Goal: Navigation & Orientation: Find specific page/section

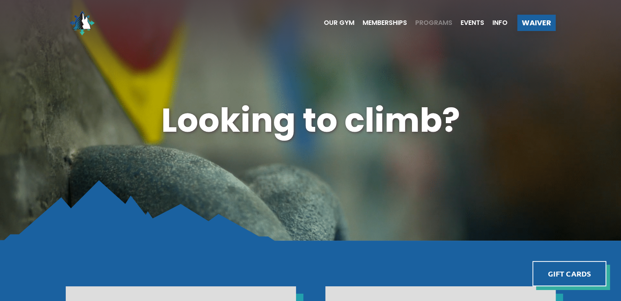
click at [439, 20] on span "Programs" at bounding box center [433, 23] width 37 height 7
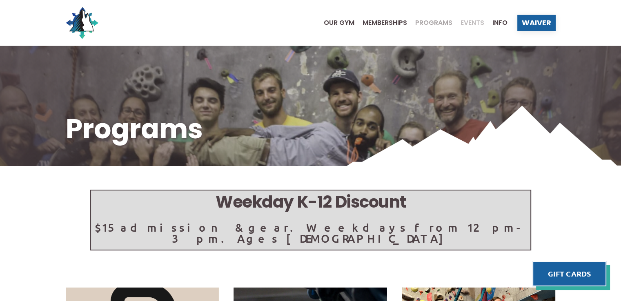
click at [471, 22] on span "Events" at bounding box center [472, 23] width 24 height 7
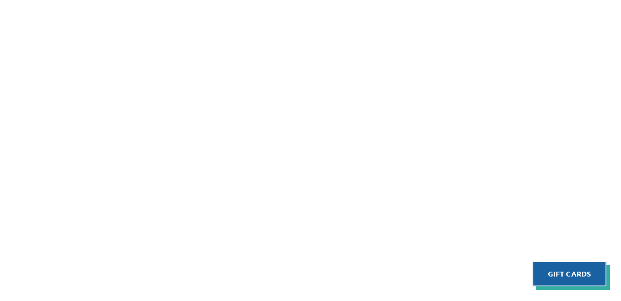
scroll to position [433, 0]
